Goal: Task Accomplishment & Management: Use online tool/utility

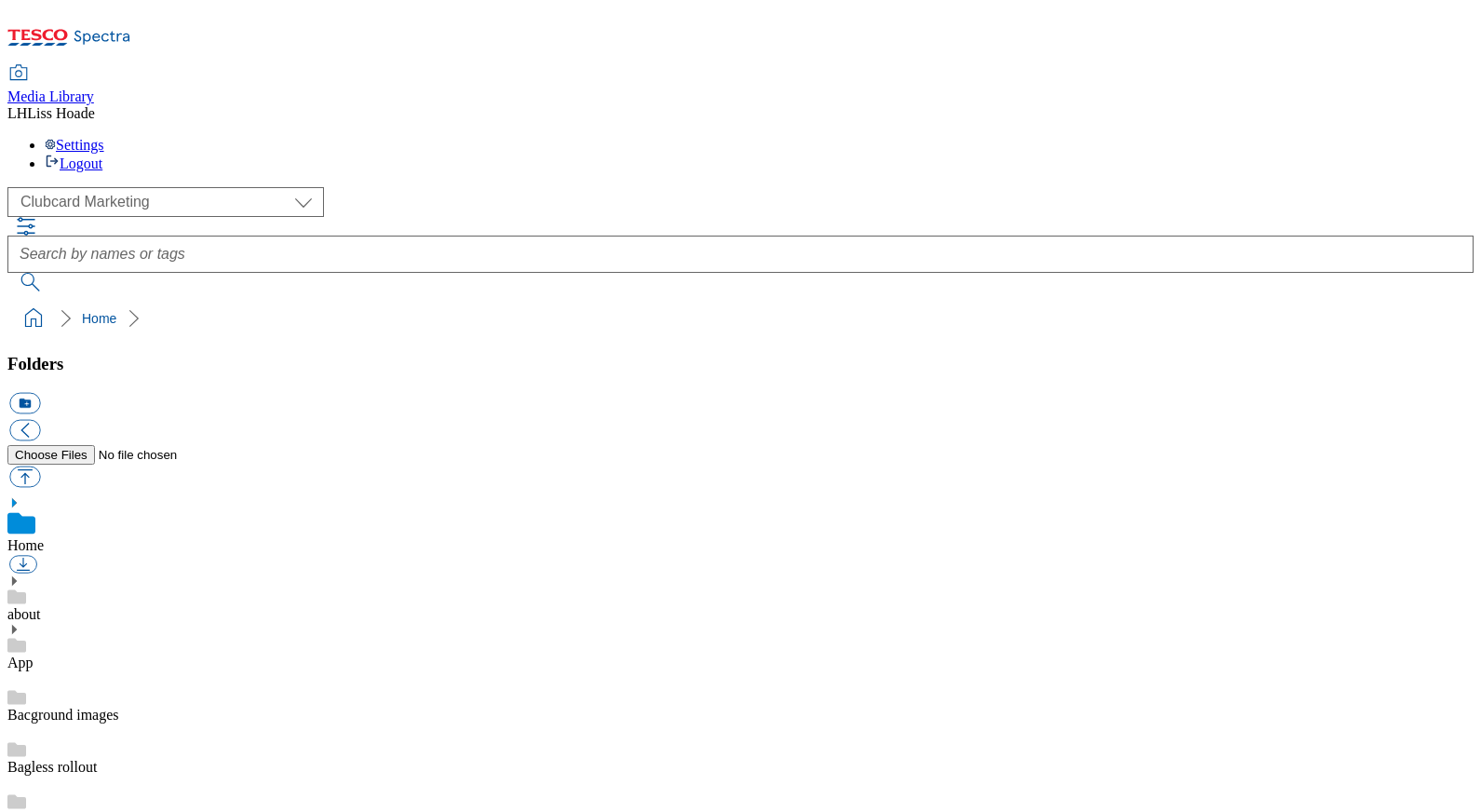
scroll to position [3, 0]
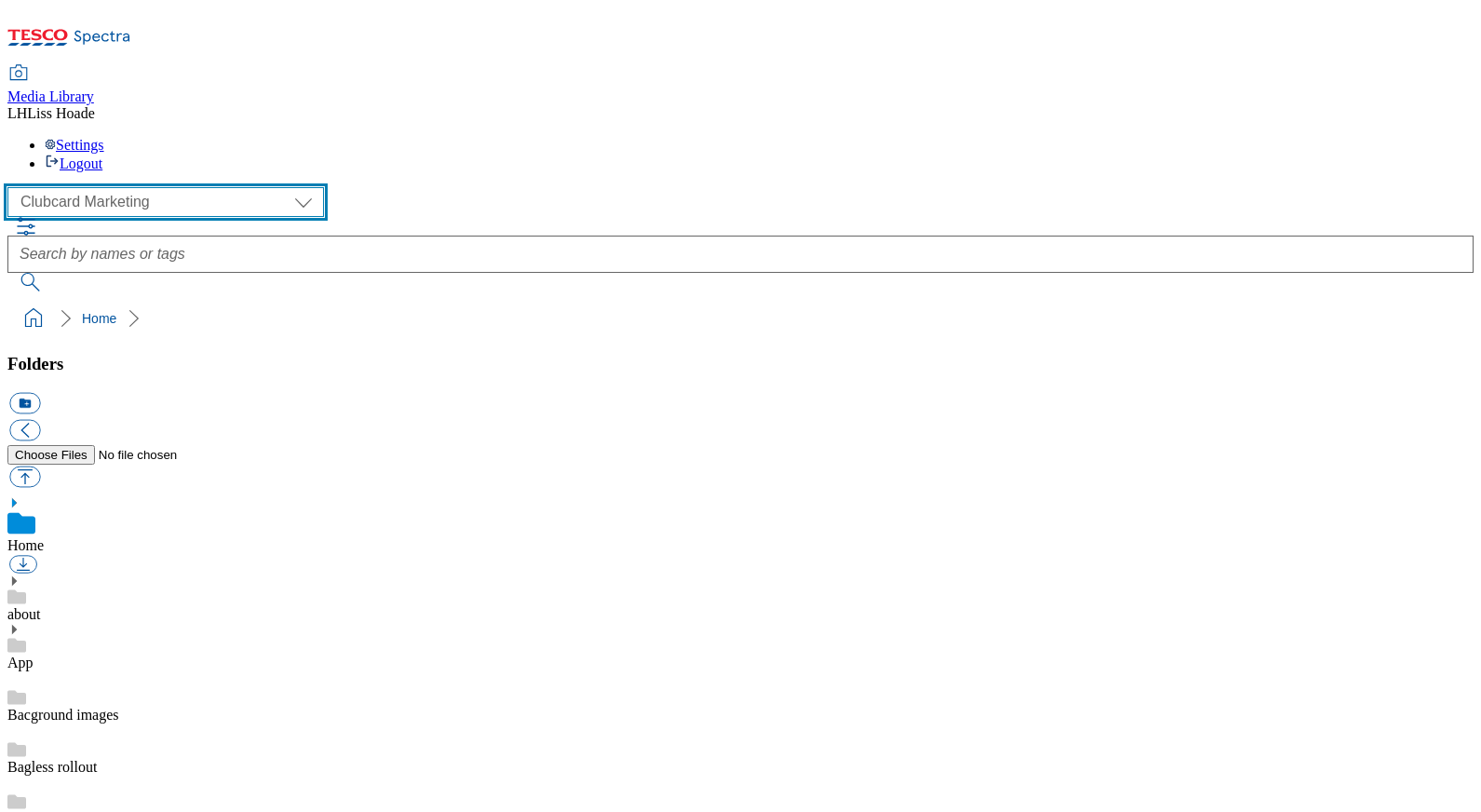
click at [66, 187] on select "Clubcard Marketing Dotcom UK GHS Marketing UK GHS Product UK GHS ROI" at bounding box center [165, 202] width 317 height 30
select select "flare-ghs-mktg"
click at [13, 187] on select "Clubcard Marketing Dotcom UK GHS Marketing UK GHS Product UK GHS ROI" at bounding box center [165, 202] width 317 height 30
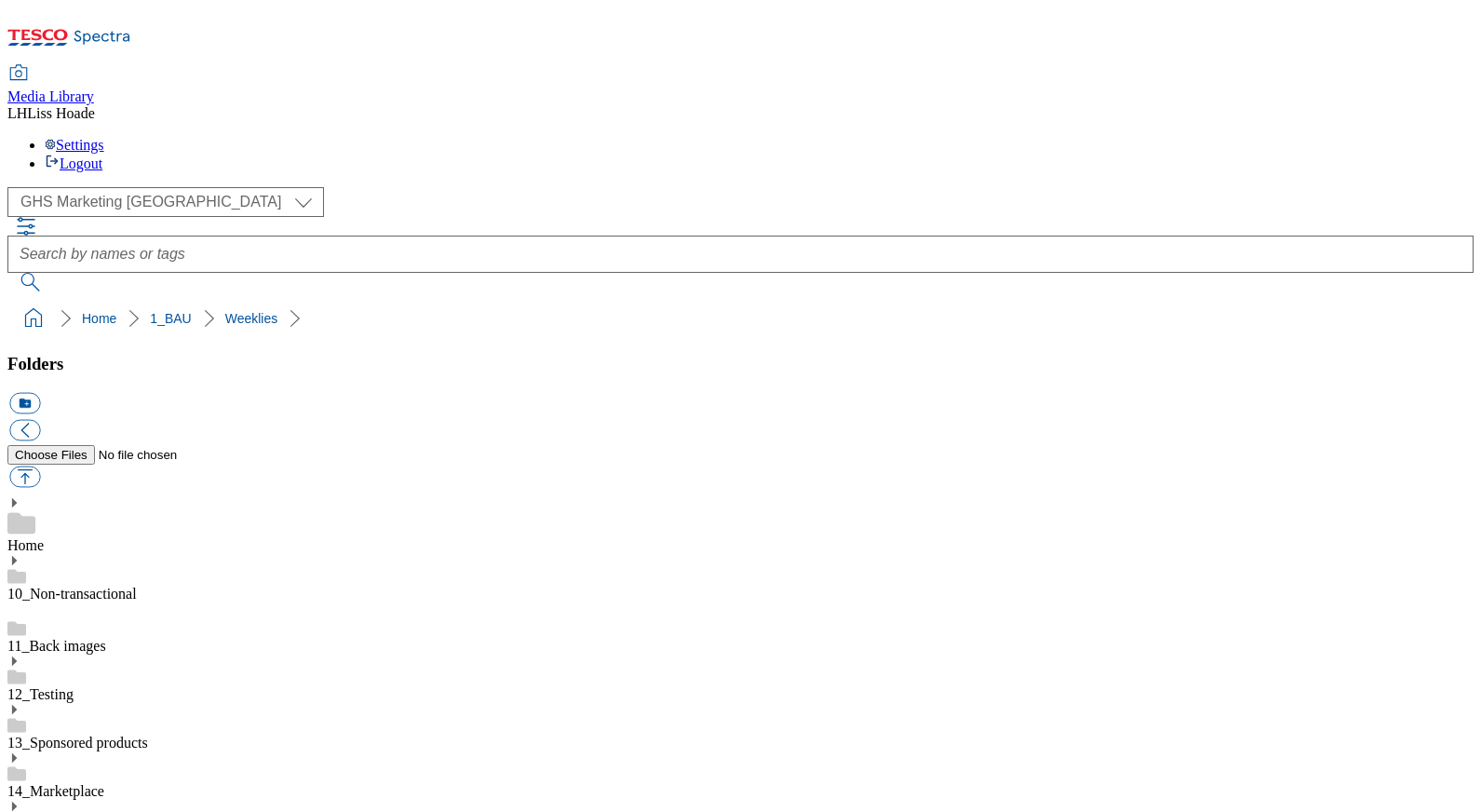
click at [40, 392] on button "icon_new_folder" at bounding box center [24, 403] width 31 height 21
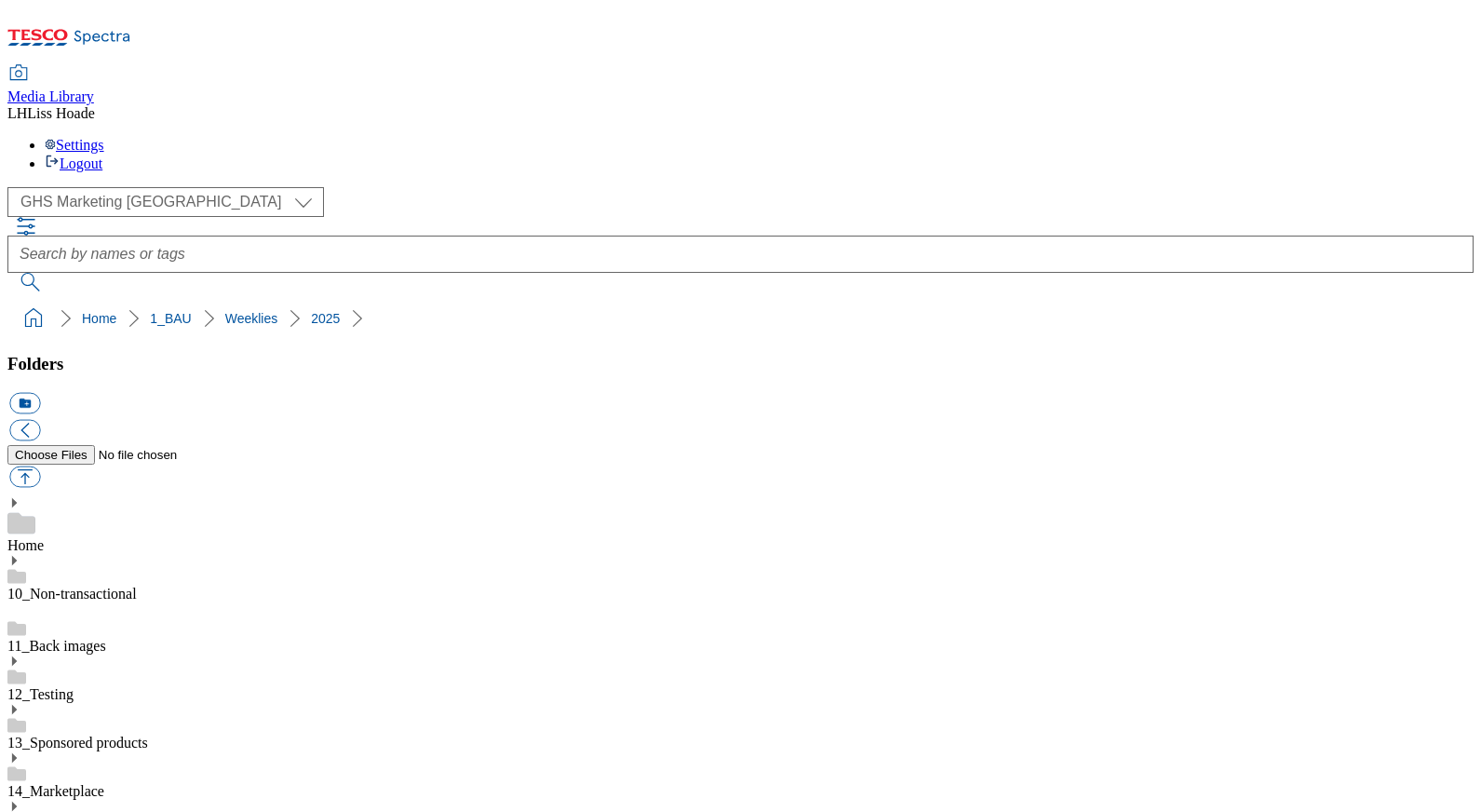
type input "2530"
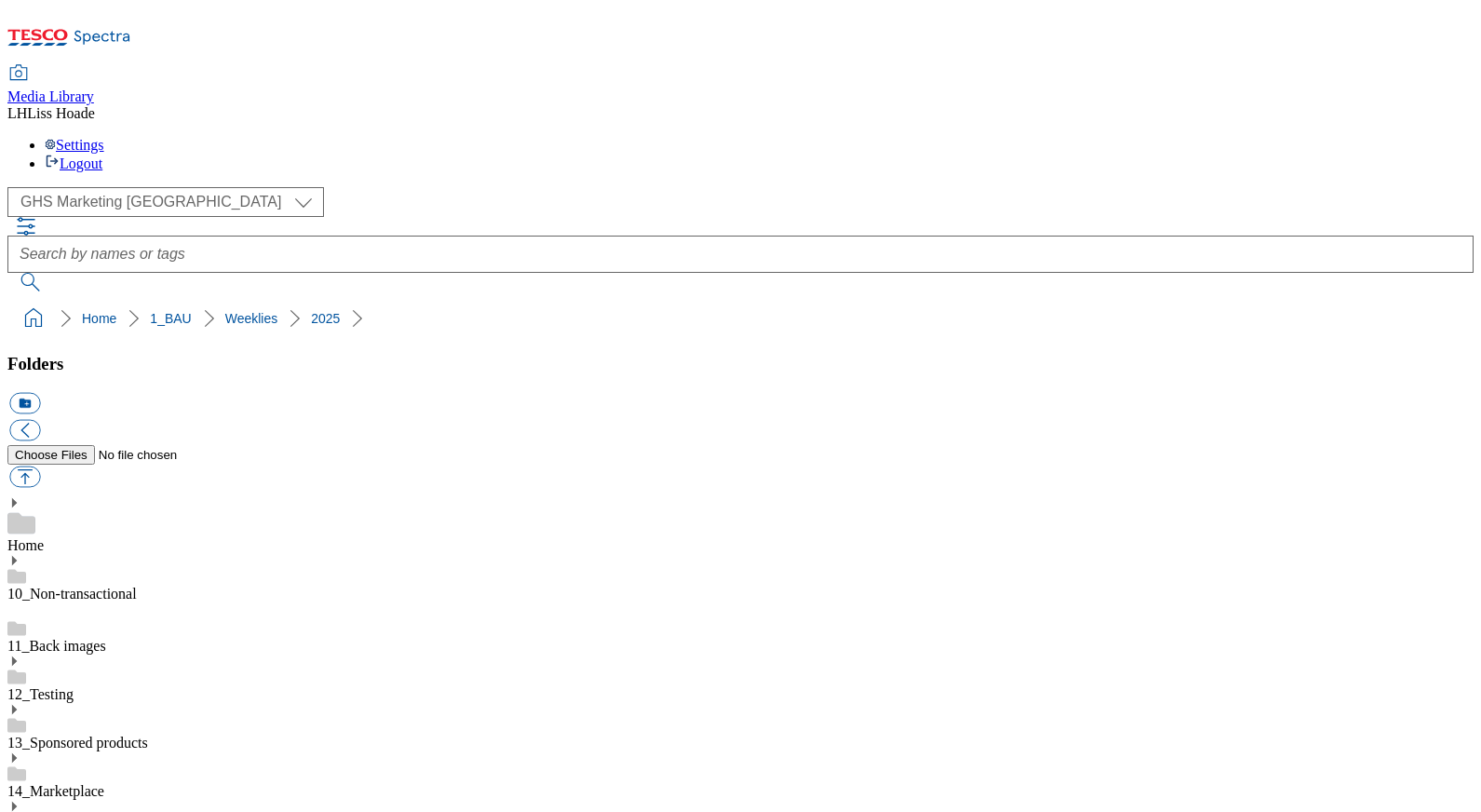
click at [40, 392] on button "icon_new_folder" at bounding box center [24, 403] width 31 height 21
type input "Taxo"
click at [40, 392] on button "icon_new_folder" at bounding box center [24, 403] width 31 height 21
